Goal: Task Accomplishment & Management: Complete application form

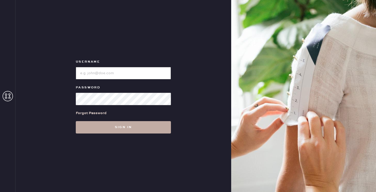
type input "reformationflatiron"
click at [119, 125] on button "Sign in" at bounding box center [123, 127] width 95 height 12
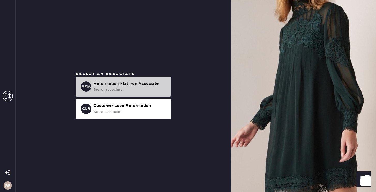
click at [151, 81] on div "Reformation Flat Iron Associate" at bounding box center [129, 84] width 73 height 6
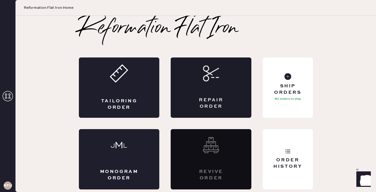
click at [235, 90] on div "Repair Order" at bounding box center [211, 88] width 81 height 60
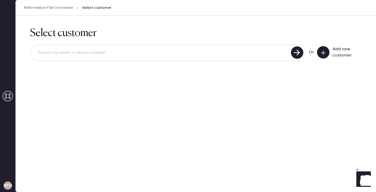
click at [228, 53] on input at bounding box center [161, 53] width 256 height 12
click at [322, 55] on button at bounding box center [323, 52] width 12 height 12
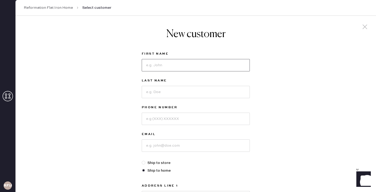
click at [243, 67] on input at bounding box center [196, 65] width 108 height 12
type input "[PERSON_NAME]"
click at [208, 89] on input at bounding box center [196, 92] width 108 height 12
type input "[PERSON_NAME]"
click at [191, 120] on input at bounding box center [196, 119] width 108 height 12
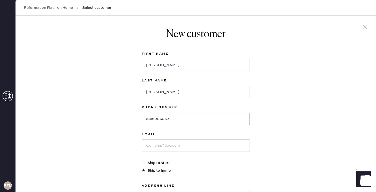
type input "8316006052"
click at [175, 145] on input at bounding box center [196, 146] width 108 height 12
type input "[EMAIL_ADDRESS][DOMAIN_NAME]"
click at [95, 150] on div "New customer First Name [PERSON_NAME] Last Name [PERSON_NAME] Phone Number [PHO…" at bounding box center [196, 176] width 360 height 320
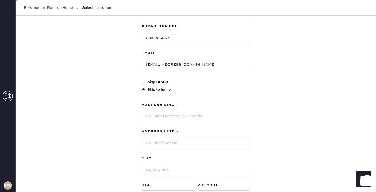
scroll to position [84, 0]
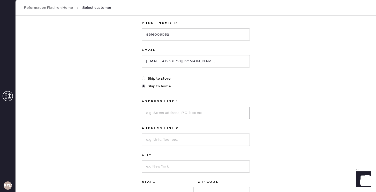
click at [156, 113] on input at bounding box center [196, 113] width 108 height 12
click at [93, 114] on div "New customer First Name [PERSON_NAME] Last Name [PERSON_NAME] Phone Number [PHO…" at bounding box center [196, 91] width 360 height 320
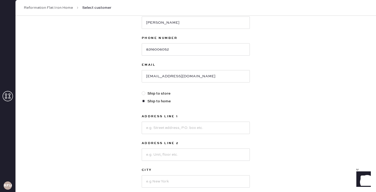
scroll to position [72, 0]
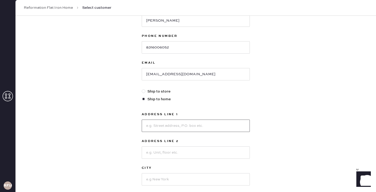
click at [150, 126] on input at bounding box center [196, 126] width 108 height 12
type input "[STREET_ADDRESS]"
click at [153, 151] on input at bounding box center [196, 153] width 108 height 12
type input "$"
type input "4C"
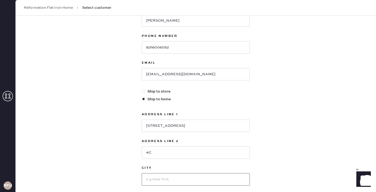
click at [153, 180] on input at bounding box center [196, 180] width 108 height 12
type input "[US_STATE]"
click at [52, 117] on div "New customer First Name [PERSON_NAME] Last Name [PERSON_NAME] Phone Number [PHO…" at bounding box center [196, 104] width 360 height 320
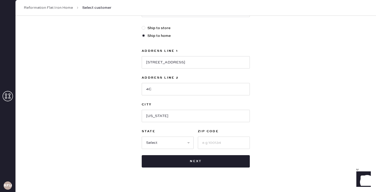
scroll to position [137, 0]
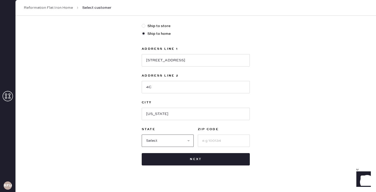
click at [158, 145] on select "Select AK AL AR AZ CA CO CT [GEOGRAPHIC_DATA] DE FL [GEOGRAPHIC_DATA] HI [GEOGR…" at bounding box center [168, 141] width 52 height 12
select select "NY"
click at [142, 135] on select "Select AK AL AR AZ CA CO CT [GEOGRAPHIC_DATA] DE FL [GEOGRAPHIC_DATA] HI [GEOGR…" at bounding box center [168, 141] width 52 height 12
click at [214, 139] on input at bounding box center [224, 141] width 52 height 12
type input "10010"
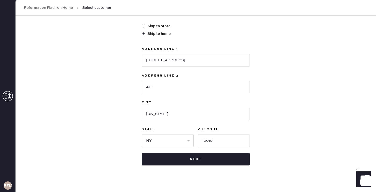
click at [120, 150] on div "New customer First Name [PERSON_NAME] Last Name [PERSON_NAME] Phone Number [PHO…" at bounding box center [196, 39] width 360 height 320
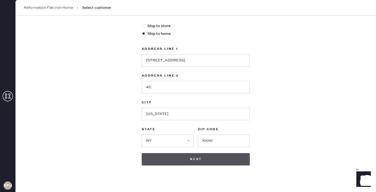
click at [151, 158] on button "Next" at bounding box center [196, 159] width 108 height 12
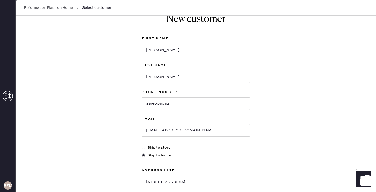
scroll to position [0, 0]
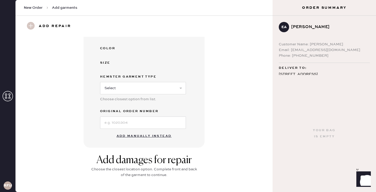
scroll to position [96, 0]
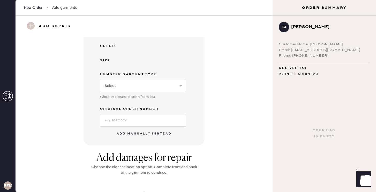
click at [157, 133] on button "Add manually instead" at bounding box center [143, 134] width 61 height 10
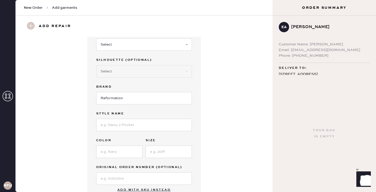
scroll to position [0, 0]
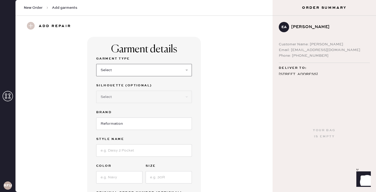
click at [165, 73] on select "Select Basic Skirt Jeans Leggings Pants Shorts Basic Sleeved Dress Basic Sleeve…" at bounding box center [144, 70] width 96 height 12
select select "2"
click at [96, 64] on select "Select Basic Skirt Jeans Leggings Pants Shorts Basic Sleeved Dress Basic Sleeve…" at bounding box center [144, 70] width 96 height 12
click at [156, 152] on input at bounding box center [144, 151] width 96 height 12
type input "Abby Low Rise"
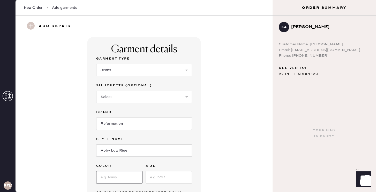
click at [127, 176] on input at bounding box center [119, 178] width 46 height 12
type input "[US_STATE]"
click at [167, 179] on input at bounding box center [168, 178] width 46 height 12
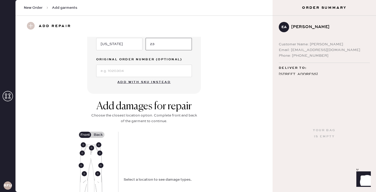
scroll to position [137, 0]
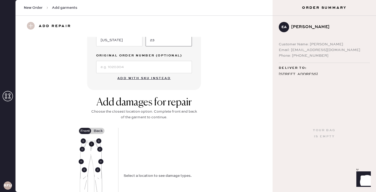
type input "23"
click at [91, 144] on use at bounding box center [91, 144] width 5 height 5
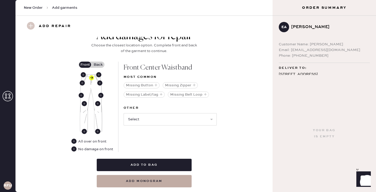
scroll to position [203, 0]
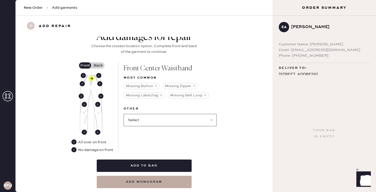
click at [195, 121] on select "Select Broken / Ripped Hem Broken Beads Broken Belt Loop Broken Button Broken E…" at bounding box center [169, 120] width 93 height 12
select select "1740"
click at [123, 114] on select "Select Broken / Ripped Hem Broken Beads Broken Belt Loop Broken Button Broken E…" at bounding box center [169, 120] width 93 height 12
select select
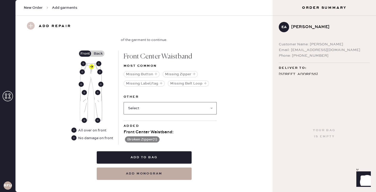
scroll to position [221, 0]
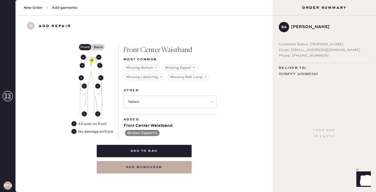
click at [94, 50] on div "Front Back" at bounding box center [96, 82] width 34 height 77
click at [98, 47] on label "Back" at bounding box center [97, 47] width 13 height 6
click at [98, 47] on input "Back" at bounding box center [98, 47] width 0 height 0
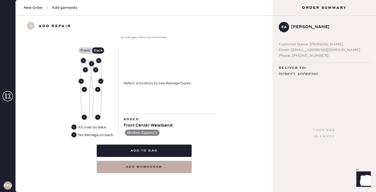
scroll to position [218, 0]
click at [74, 136] on use at bounding box center [73, 135] width 5 height 5
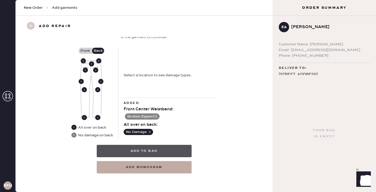
click at [138, 152] on button "Add to bag" at bounding box center [144, 151] width 95 height 12
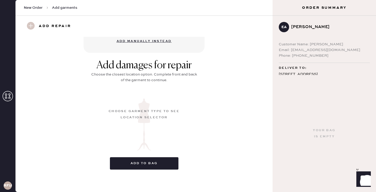
scroll to position [62, 0]
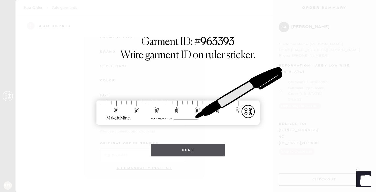
click at [163, 147] on button "Done" at bounding box center [188, 150] width 75 height 12
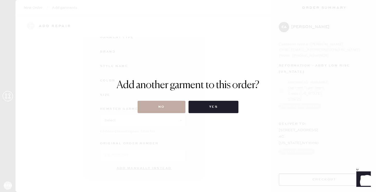
click at [165, 109] on button "No" at bounding box center [161, 107] width 48 height 12
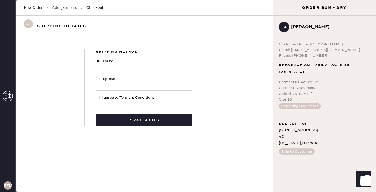
click at [97, 97] on div at bounding box center [98, 98] width 4 height 4
click at [96, 95] on input "I agree to Terms & Conditions" at bounding box center [96, 95] width 0 height 0
checkbox input "true"
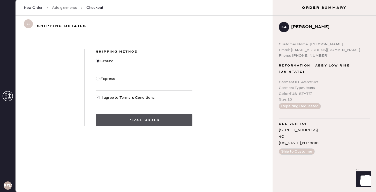
click at [163, 123] on button "Place order" at bounding box center [144, 120] width 96 height 12
